Goal: Task Accomplishment & Management: Complete application form

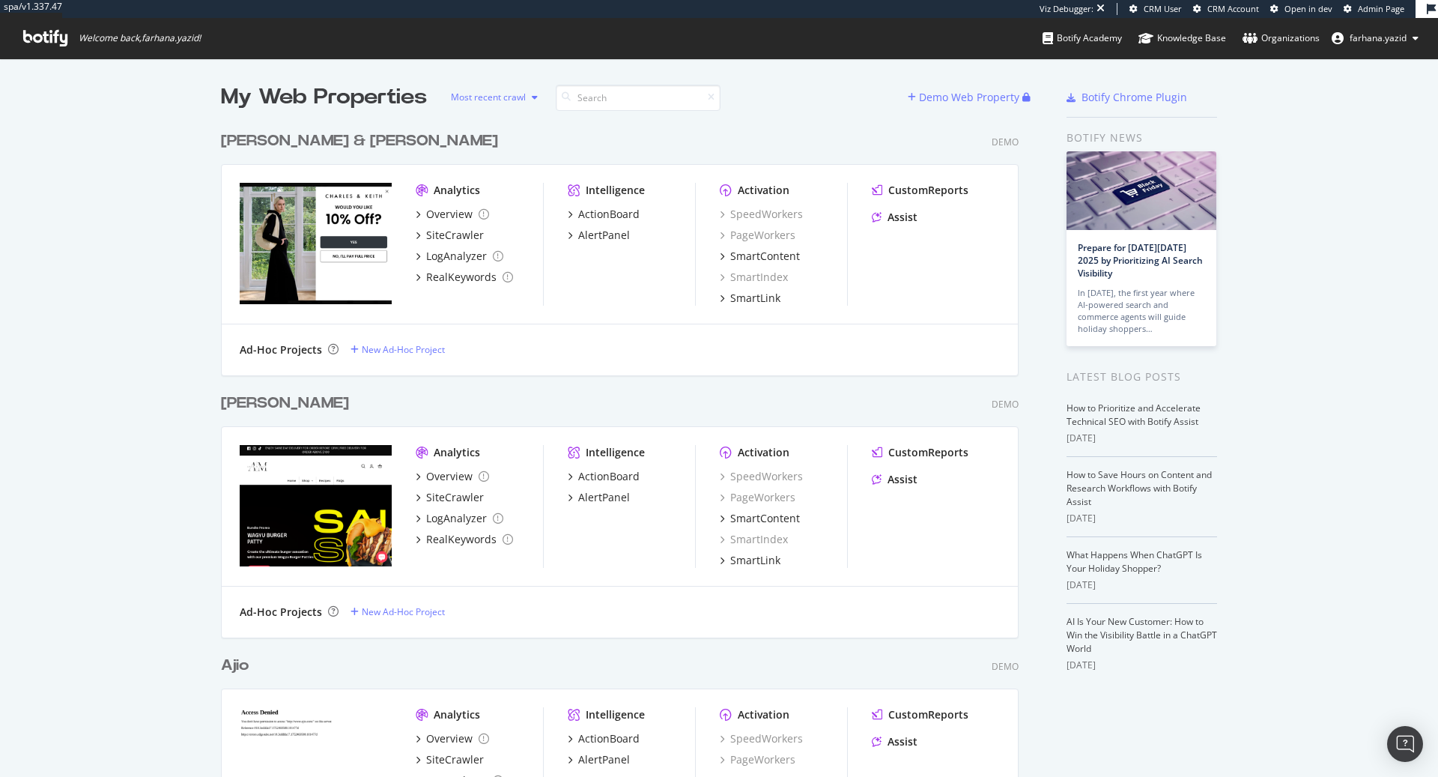
click at [495, 102] on div "Most recent crawl" at bounding box center [488, 97] width 75 height 9
click at [834, 102] on div "My Web Properties Most recent crawl" at bounding box center [564, 97] width 687 height 30
click at [968, 92] on div "Demo Web Property" at bounding box center [969, 97] width 100 height 15
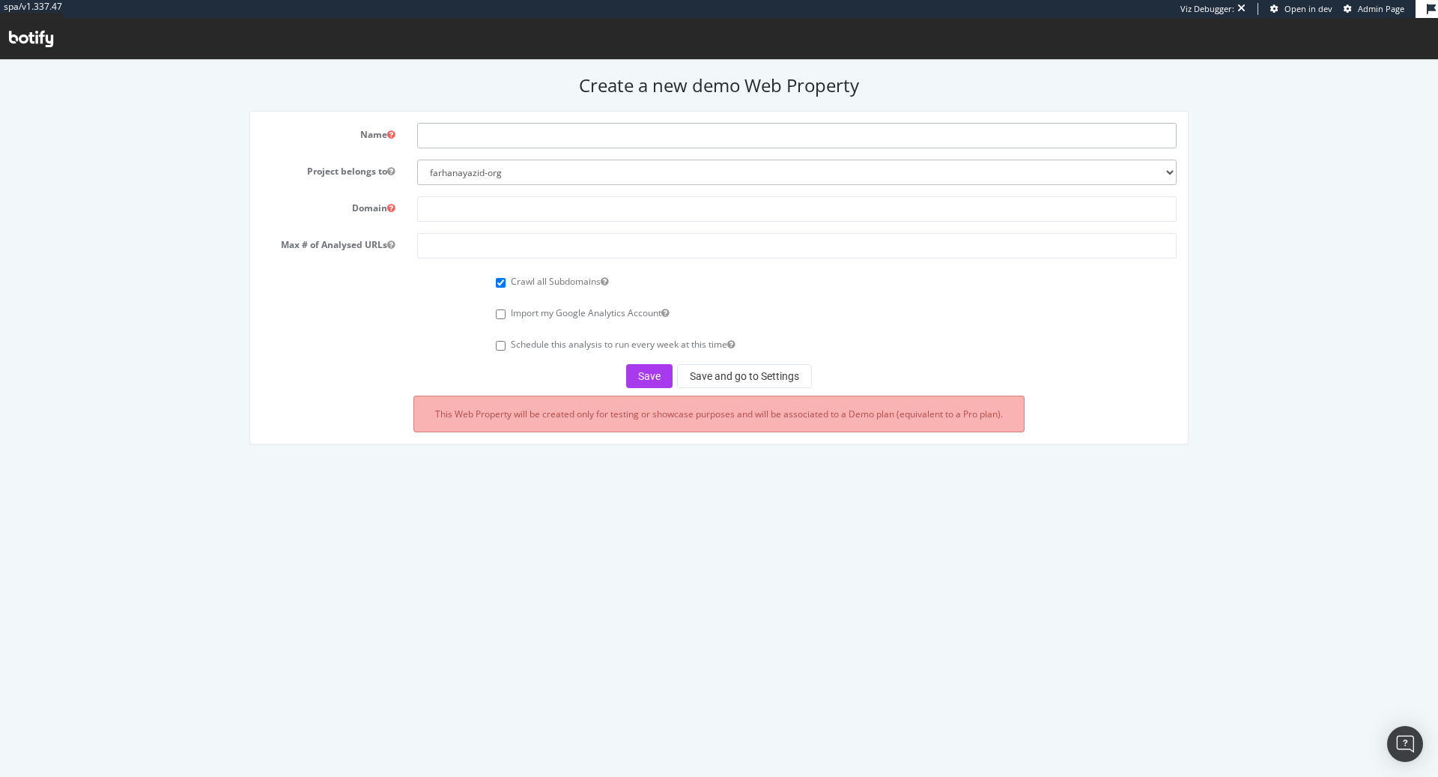
click at [633, 134] on input "text" at bounding box center [796, 135] width 759 height 25
click at [437, 177] on select "farhanayazid-org" at bounding box center [796, 172] width 759 height 25
click at [417, 160] on select "farhanayazid-org" at bounding box center [796, 172] width 759 height 25
click at [366, 186] on form "Name Project belongs to farhanayazid-org Domain Max # of Analysed URLs Crawl al…" at bounding box center [719, 255] width 916 height 265
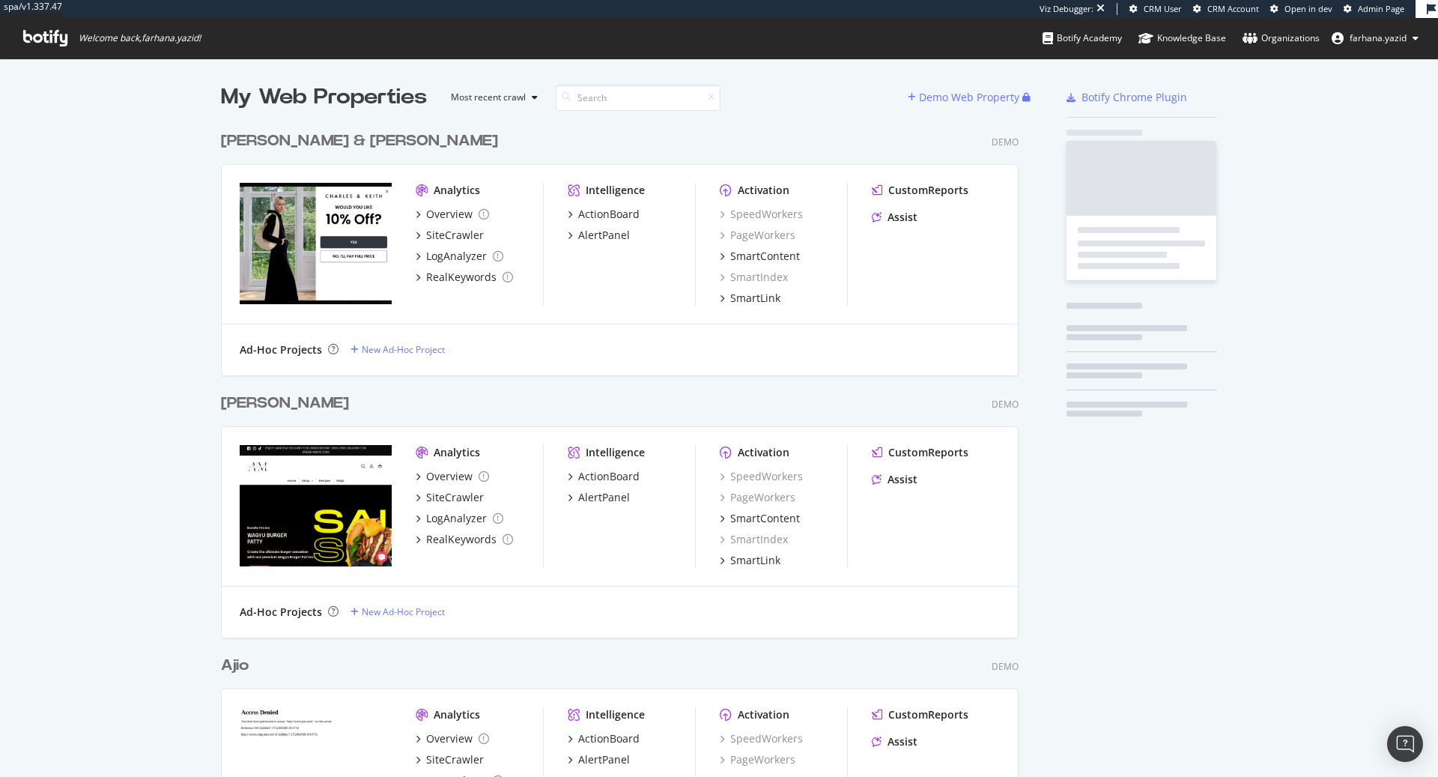
scroll to position [762, 1408]
